Goal: Information Seeking & Learning: Learn about a topic

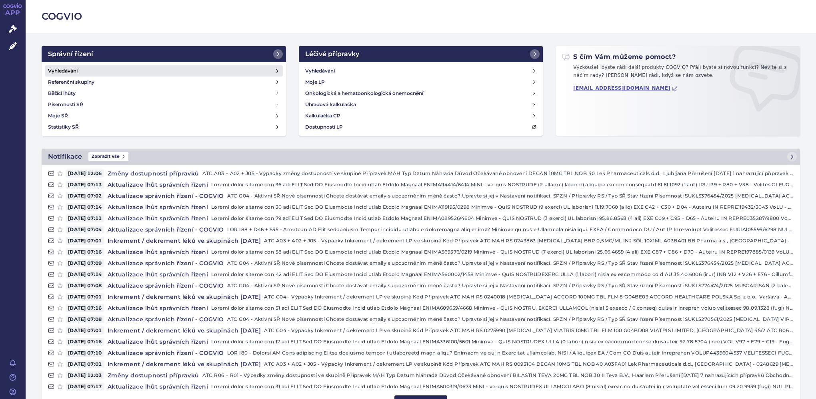
click at [61, 67] on h4 "Vyhledávání" at bounding box center [63, 71] width 30 height 8
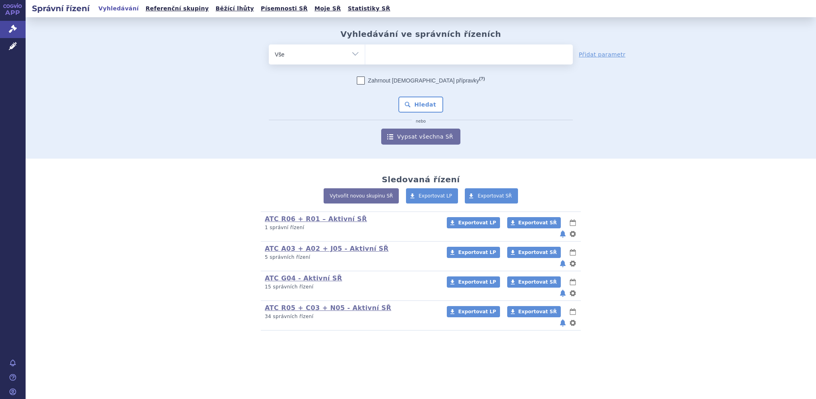
click at [416, 53] on ul at bounding box center [469, 52] width 208 height 17
click at [365, 53] on select at bounding box center [365, 54] width 0 height 20
type input "ga"
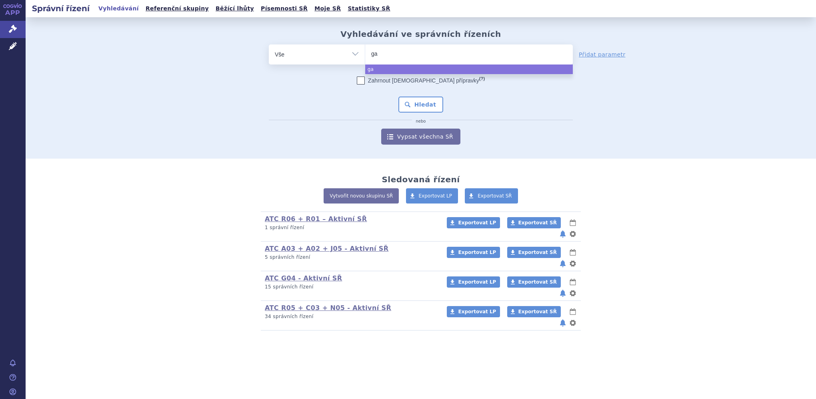
type input "gad"
type input "gado"
type input "gadoter"
type input "gadoteri"
type input "gadoteric"
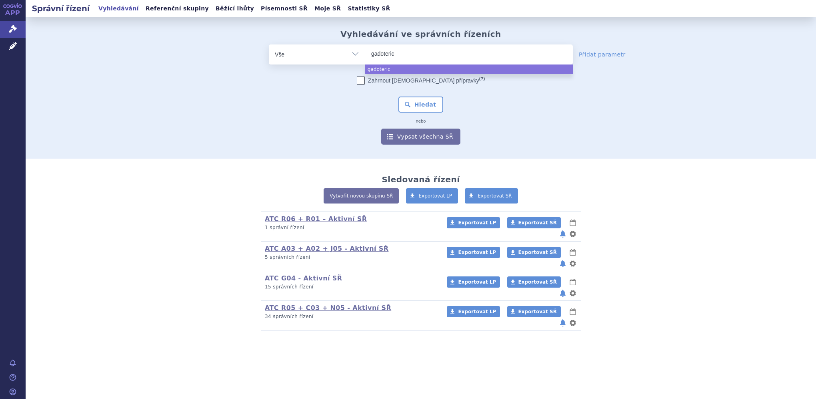
type input "gadoteric a"
type input "gadoteric aci"
type input "gadoteric acid"
select select "gadoteric acid"
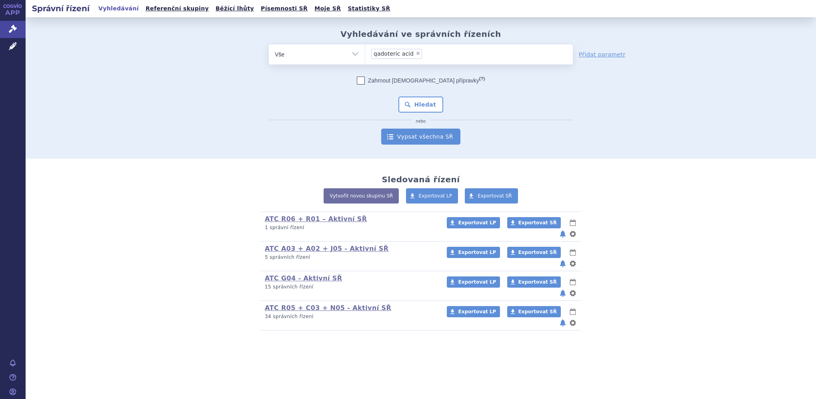
click at [421, 141] on link "Vypsat všechna SŘ" at bounding box center [420, 136] width 79 height 16
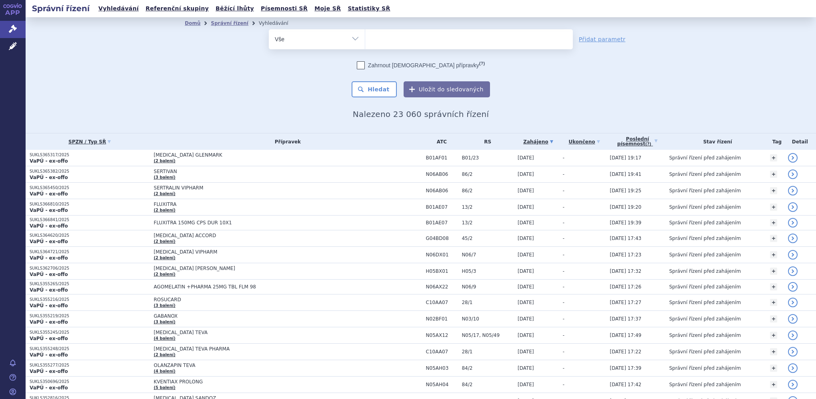
click at [383, 37] on ul at bounding box center [469, 37] width 208 height 17
click at [365, 37] on select at bounding box center [365, 39] width 0 height 20
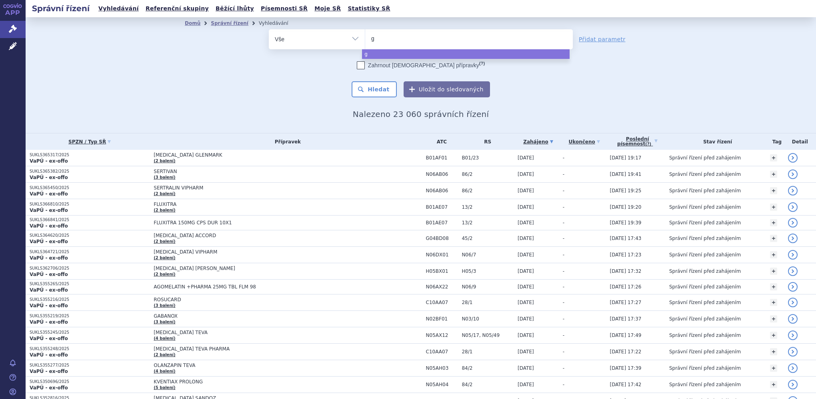
type input "ga"
type input "gado"
type input "gadoter"
type input "gadoteri"
type input "gadoteric"
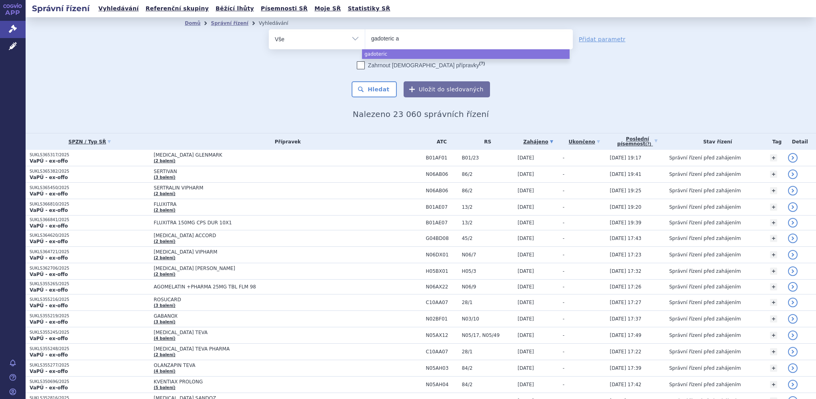
type input "gadoteric ac"
type input "gadoteric acid"
select select "gadoteric acid"
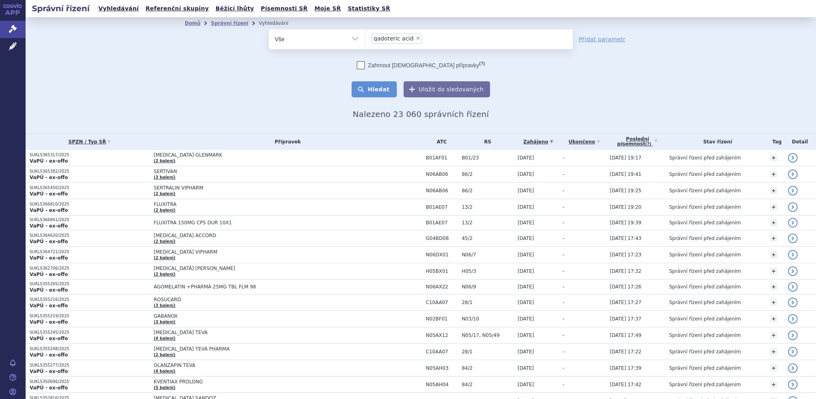
click at [373, 94] on button "Hledat" at bounding box center [374, 89] width 45 height 16
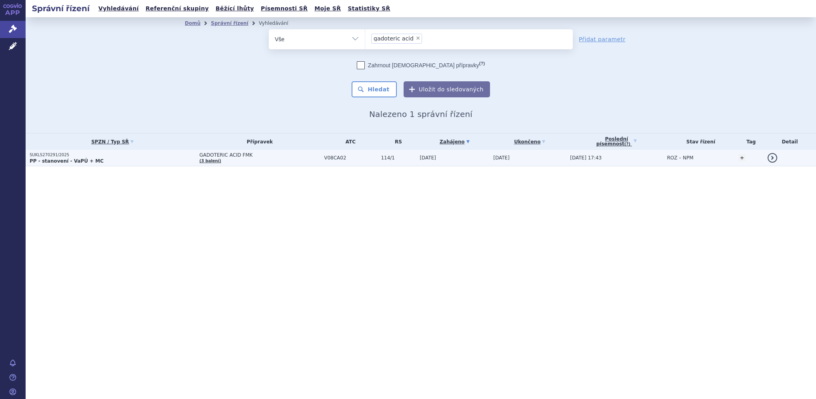
click at [219, 154] on span "GADOTERIC ACID FMK" at bounding box center [259, 155] width 121 height 6
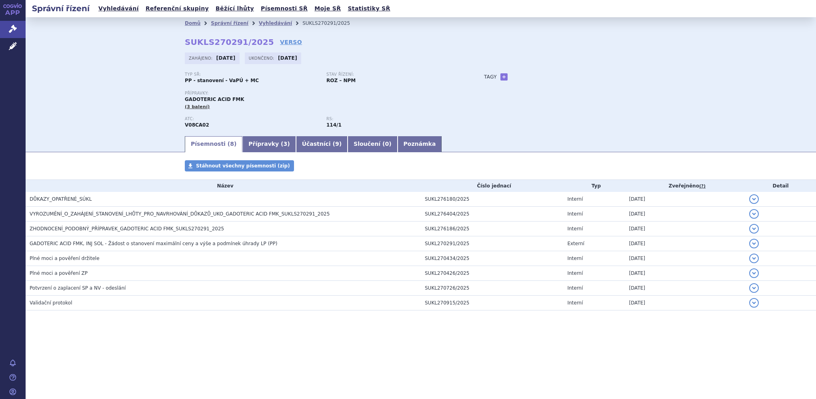
click at [297, 58] on strong "[DATE]" at bounding box center [287, 58] width 19 height 6
click at [198, 107] on span "(3 balení)" at bounding box center [197, 106] width 25 height 5
click at [191, 109] on span "(3 balení)" at bounding box center [197, 106] width 25 height 5
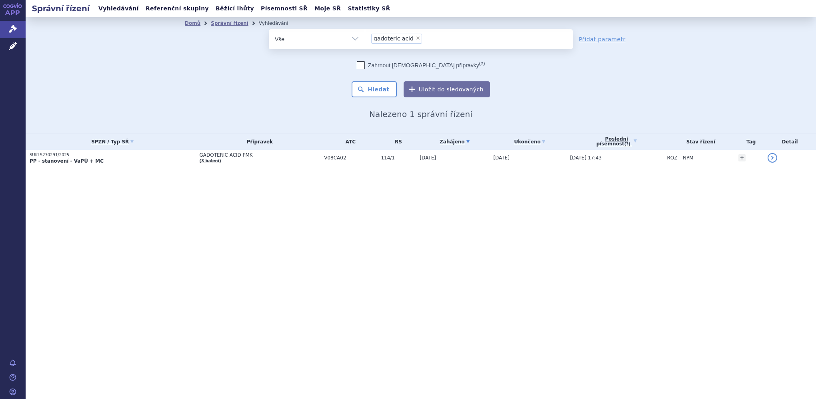
click at [101, 11] on link "Vyhledávání" at bounding box center [118, 8] width 45 height 11
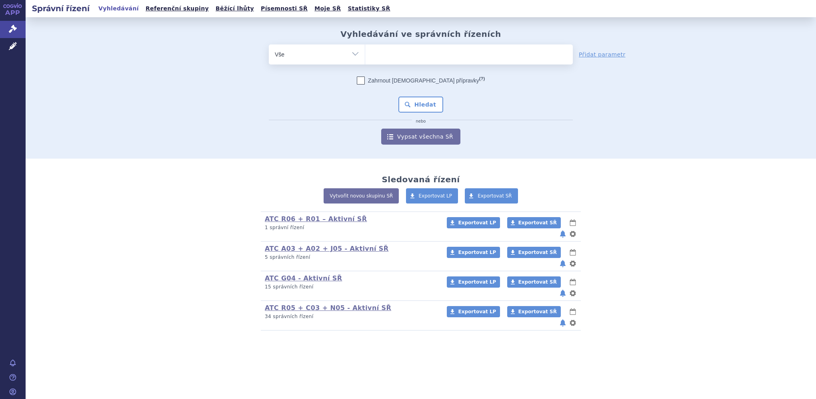
click at [400, 59] on ul at bounding box center [469, 52] width 208 height 17
click at [365, 59] on select at bounding box center [365, 54] width 0 height 20
click at [64, 10] on h2 "Správní řízení" at bounding box center [61, 8] width 70 height 11
click at [8, 8] on link "APP" at bounding box center [13, 10] width 26 height 21
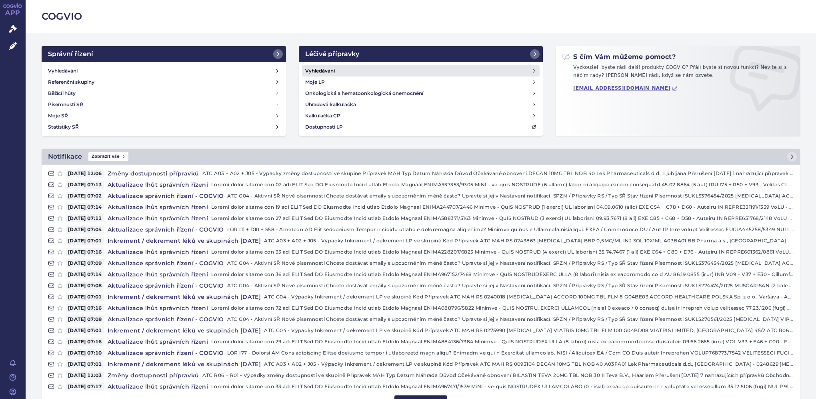
click at [331, 72] on h4 "Vyhledávání" at bounding box center [320, 71] width 30 height 8
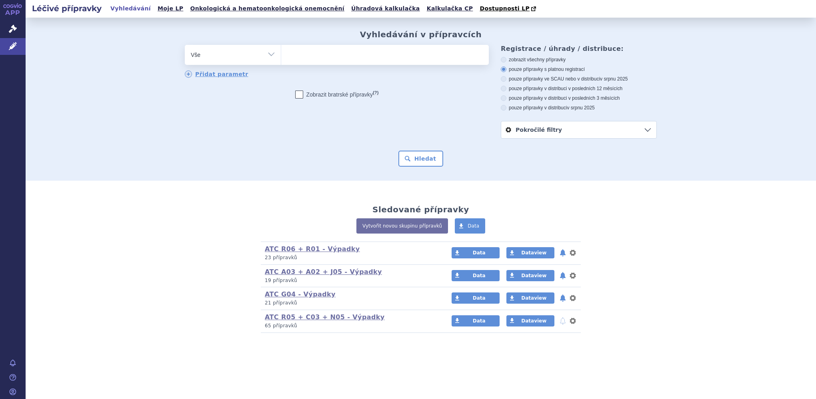
click at [355, 58] on ul at bounding box center [385, 53] width 208 height 17
click at [281, 58] on select at bounding box center [281, 54] width 0 height 20
type input "ga"
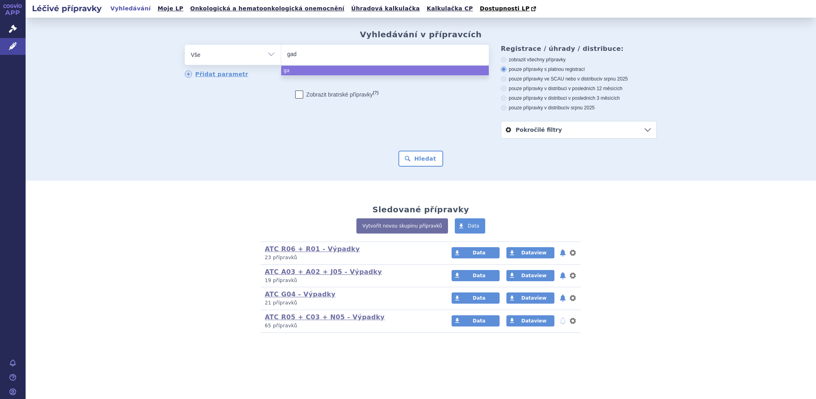
type input "gado"
type input "gadote"
type input "gadoter"
type input "gadoteri"
type input "gadoteric"
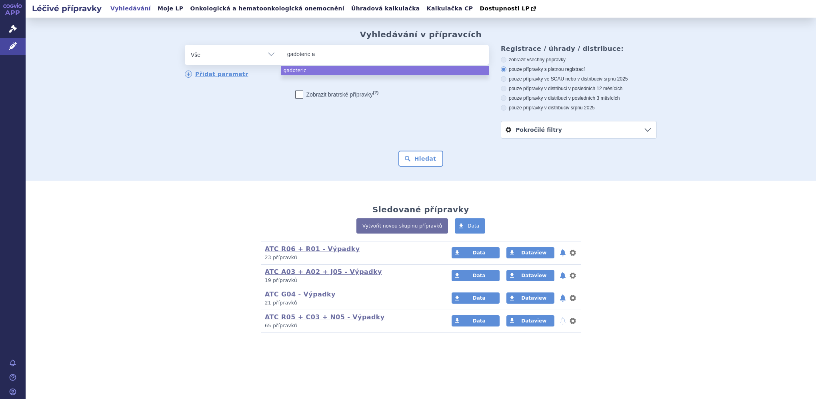
type input "gadoteric ac"
type input "gadoteric acid"
select select "gadoteric acid"
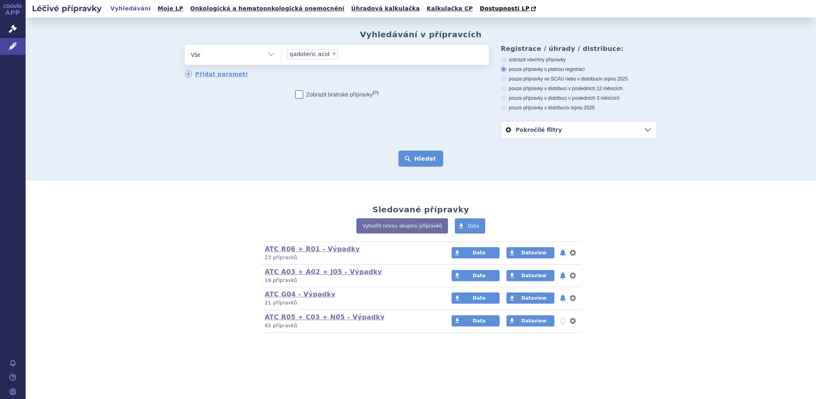
click at [405, 161] on button "Hledat" at bounding box center [421, 158] width 45 height 16
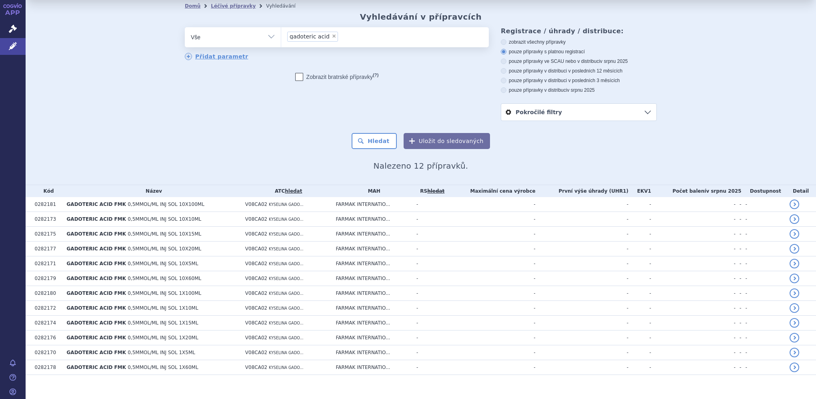
scroll to position [25, 0]
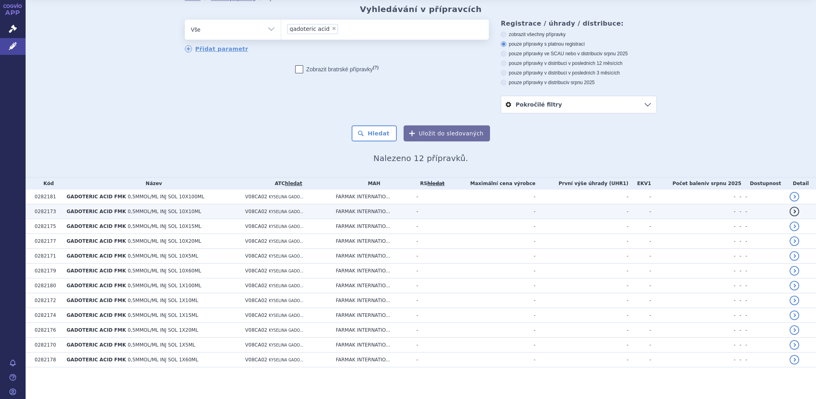
click at [188, 210] on td "GADOTERIC ACID FMK 0,5MMOL/ML INJ SOL 10X10ML" at bounding box center [152, 211] width 179 height 15
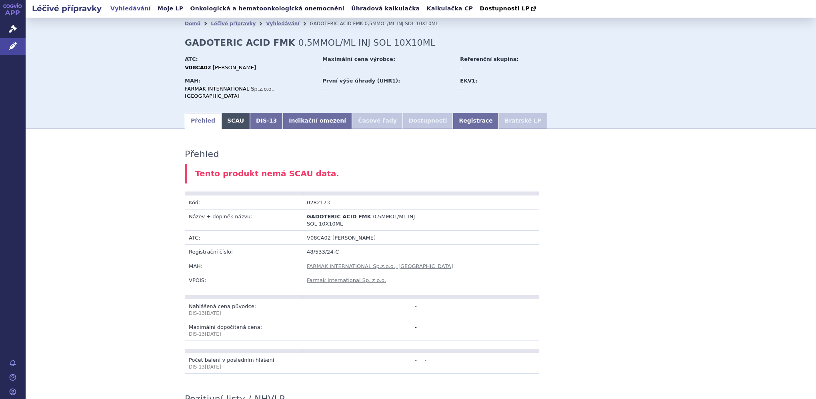
click at [227, 113] on link "SCAU" at bounding box center [235, 121] width 29 height 16
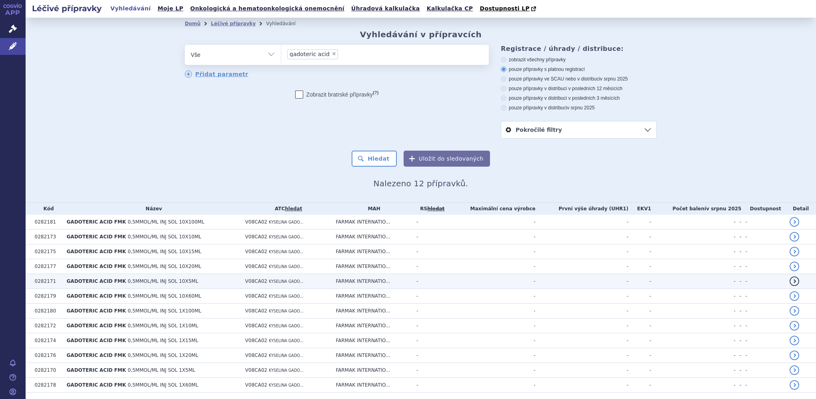
scroll to position [25, 0]
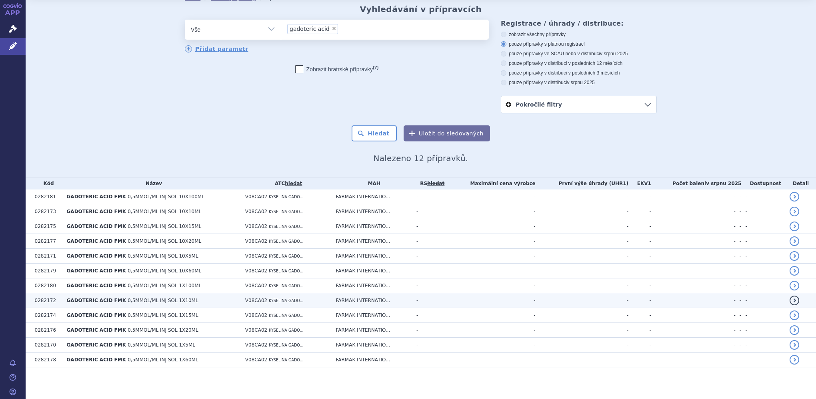
click at [171, 297] on span "0,5MMOL/ML INJ SOL 1X10ML" at bounding box center [163, 300] width 70 height 6
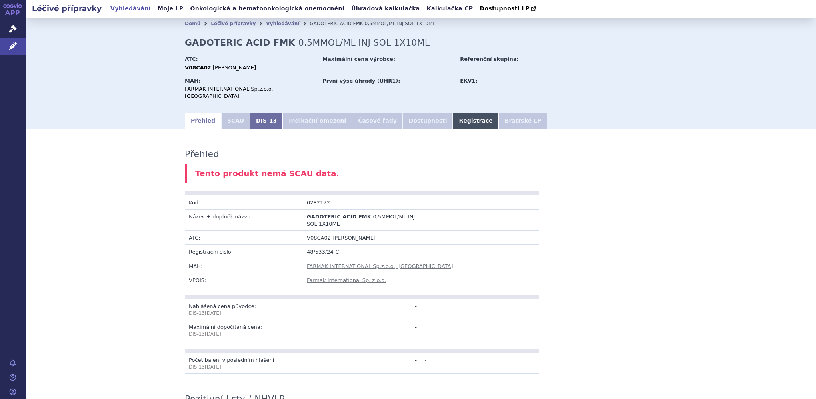
click at [453, 114] on link "Registrace" at bounding box center [476, 121] width 46 height 16
